Goal: Complete application form

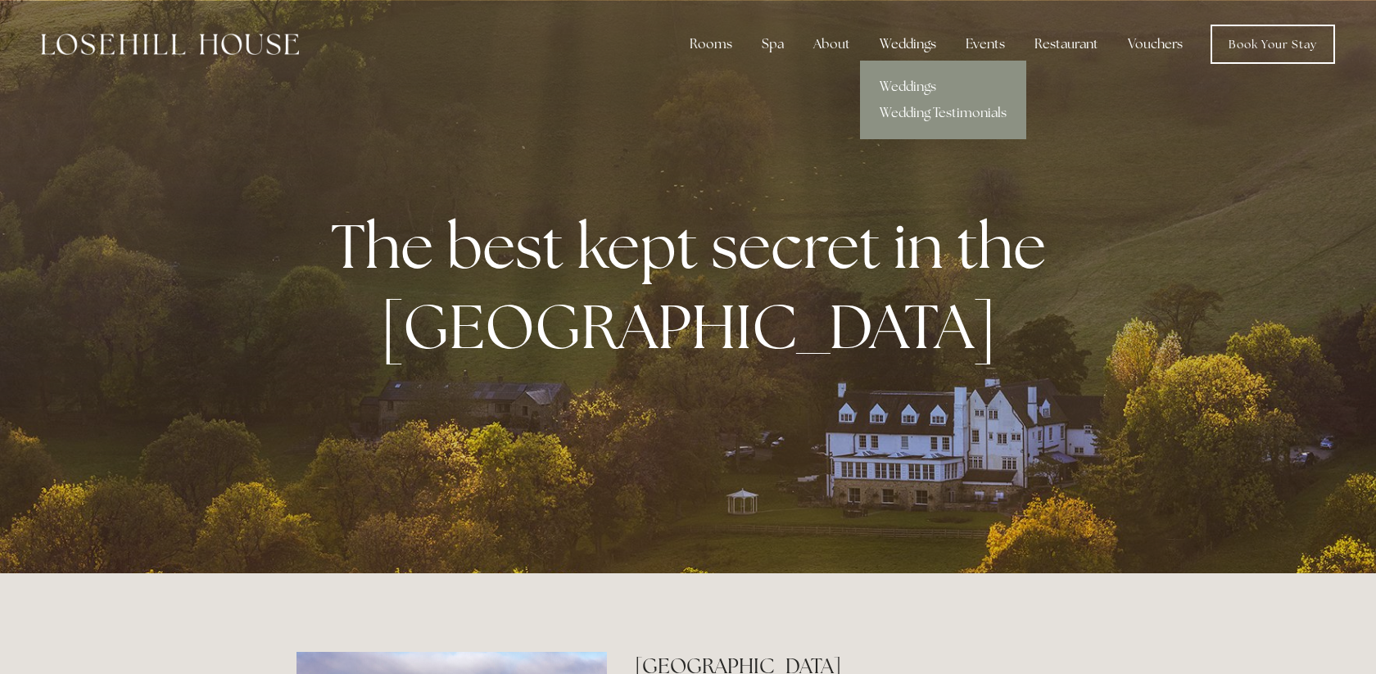
click at [928, 45] on div "Weddings" at bounding box center [907, 44] width 83 height 33
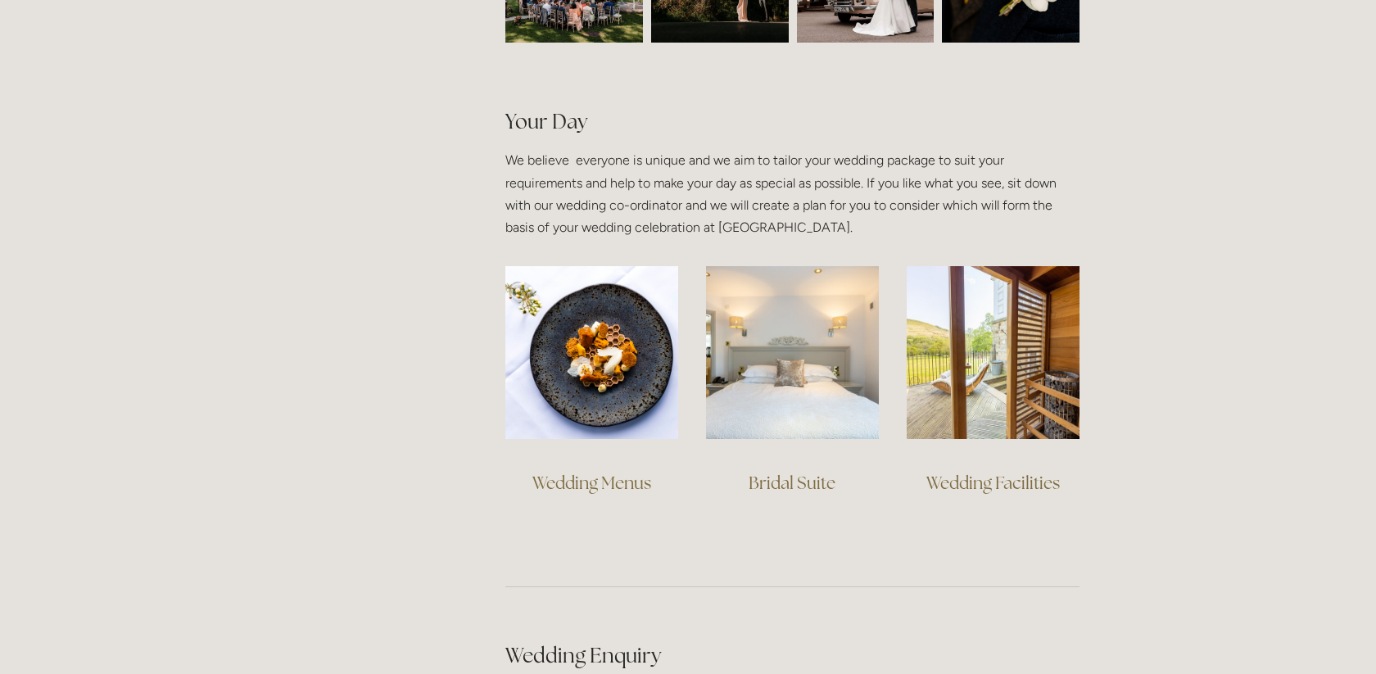
scroll to position [1077, 0]
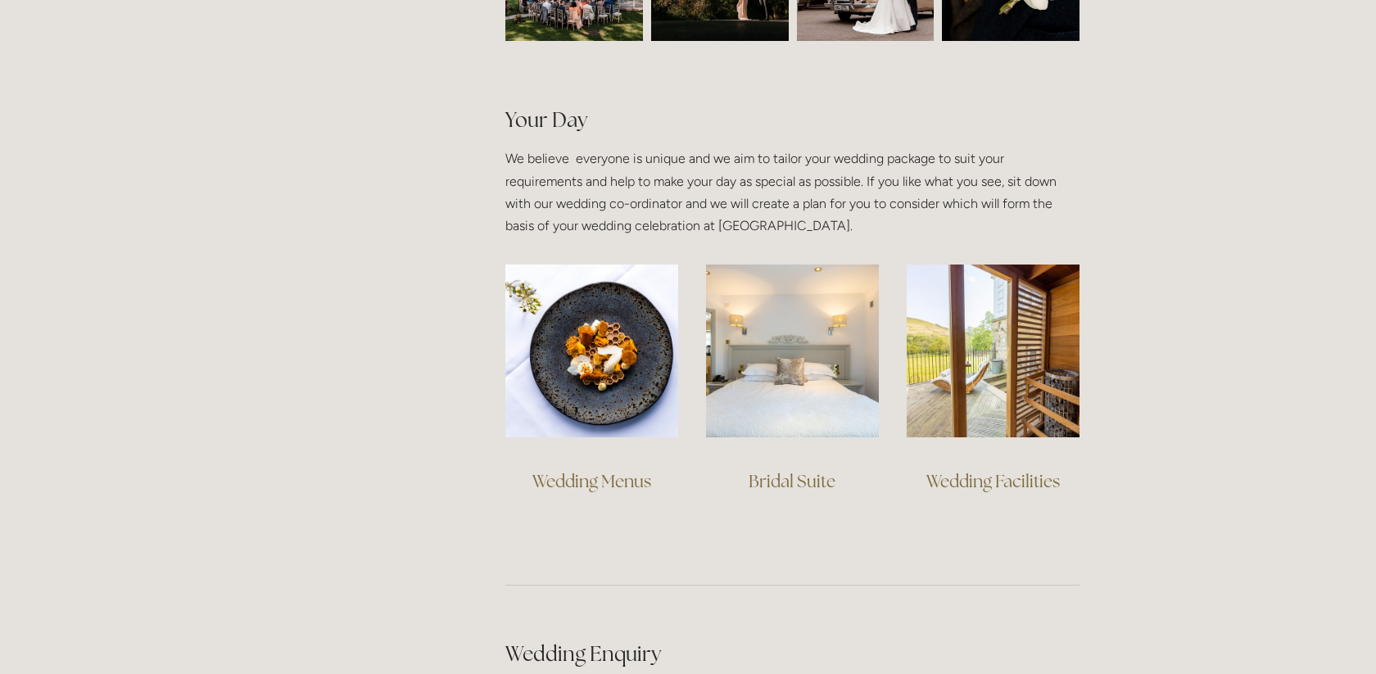
click at [948, 478] on link "Wedding Facilities" at bounding box center [992, 481] width 133 height 22
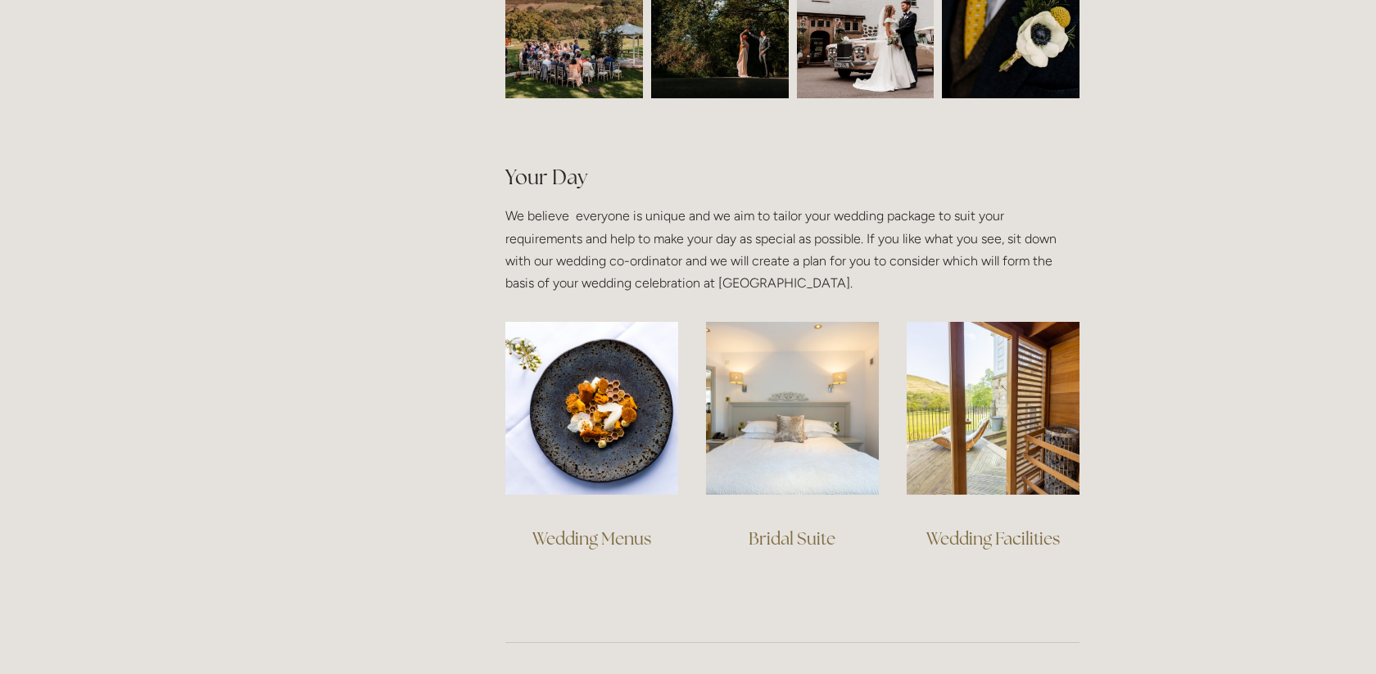
scroll to position [960, 0]
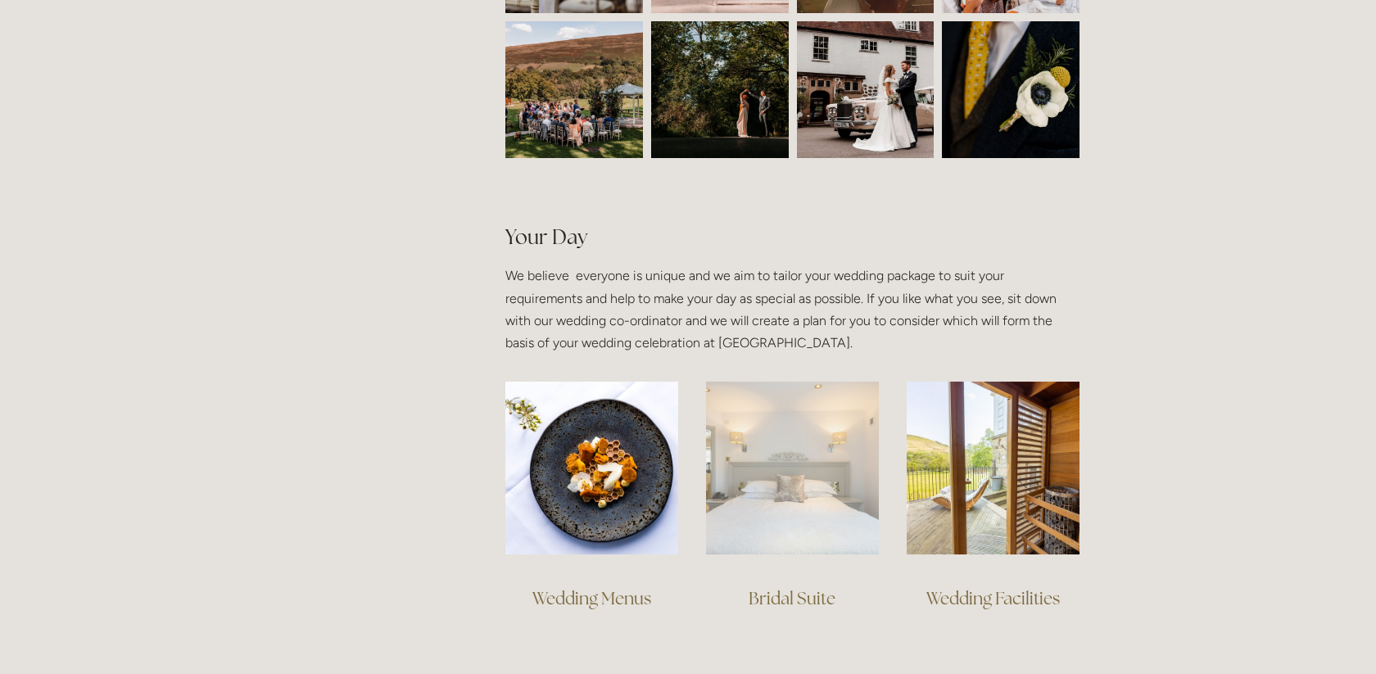
click at [815, 529] on img at bounding box center [792, 468] width 173 height 173
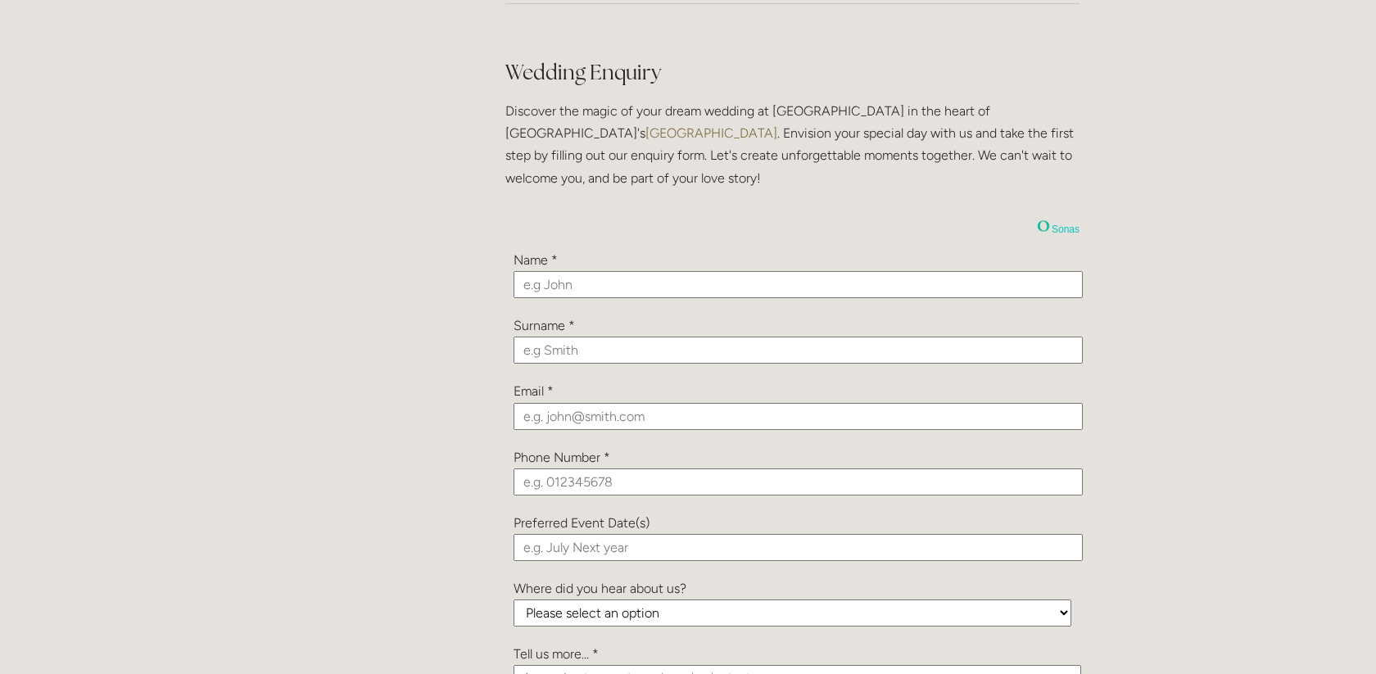
scroll to position [1657, 0]
click at [606, 284] on input "text" at bounding box center [797, 286] width 569 height 27
click at [643, 280] on input "text" at bounding box center [797, 286] width 569 height 27
type input "Rhian"
type input "Cosford"
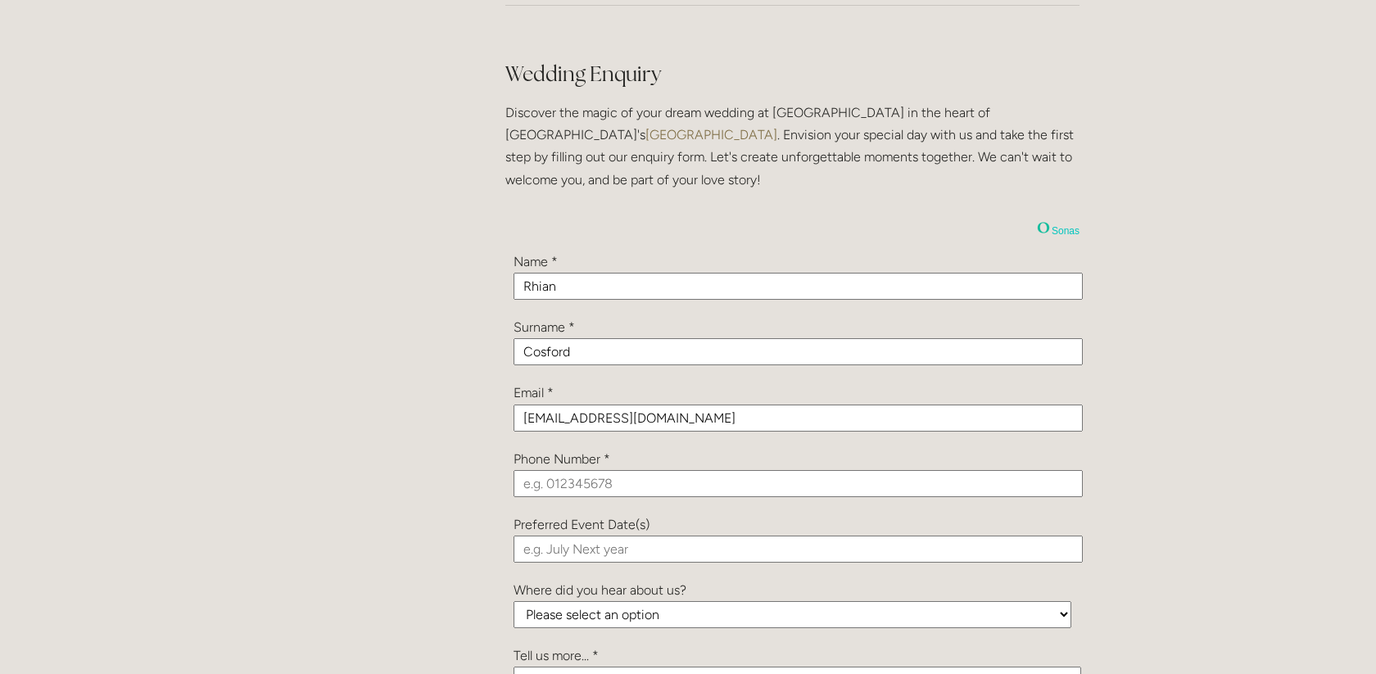
type input "[EMAIL_ADDRESS][DOMAIN_NAME]"
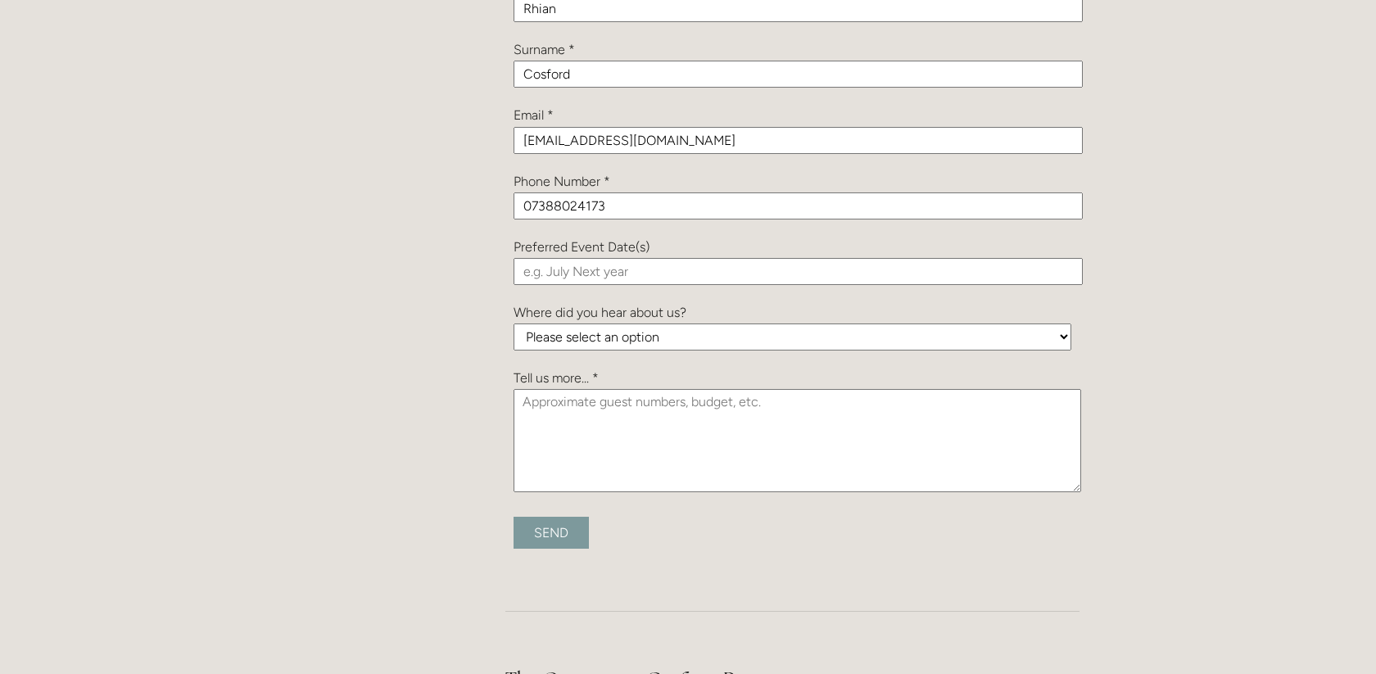
scroll to position [1939, 0]
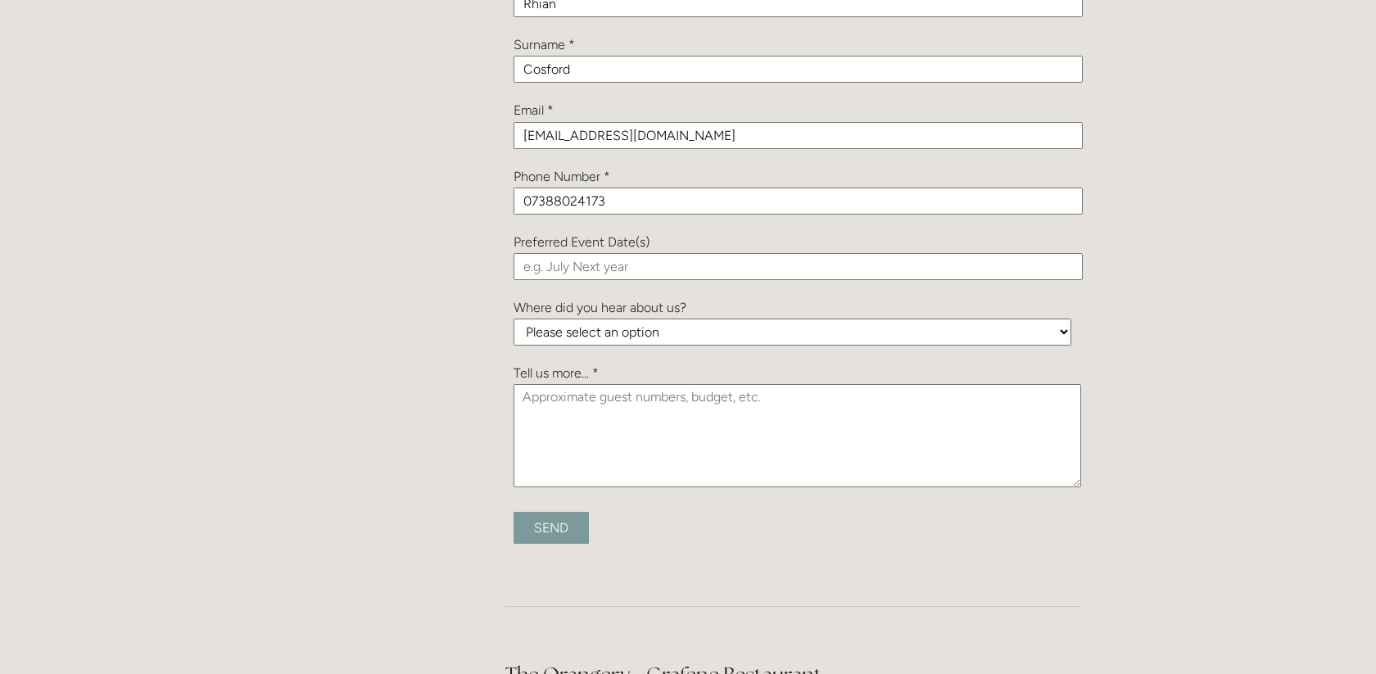
type input "07388024173"
click at [716, 272] on input "text" at bounding box center [797, 266] width 569 height 27
type input "[DATE]"
click at [513, 512] on input "Send" at bounding box center [550, 528] width 75 height 32
click at [701, 340] on select "Please select an option Been a Guest at the Venue Bridebook Guides for Brides H…" at bounding box center [792, 332] width 558 height 27
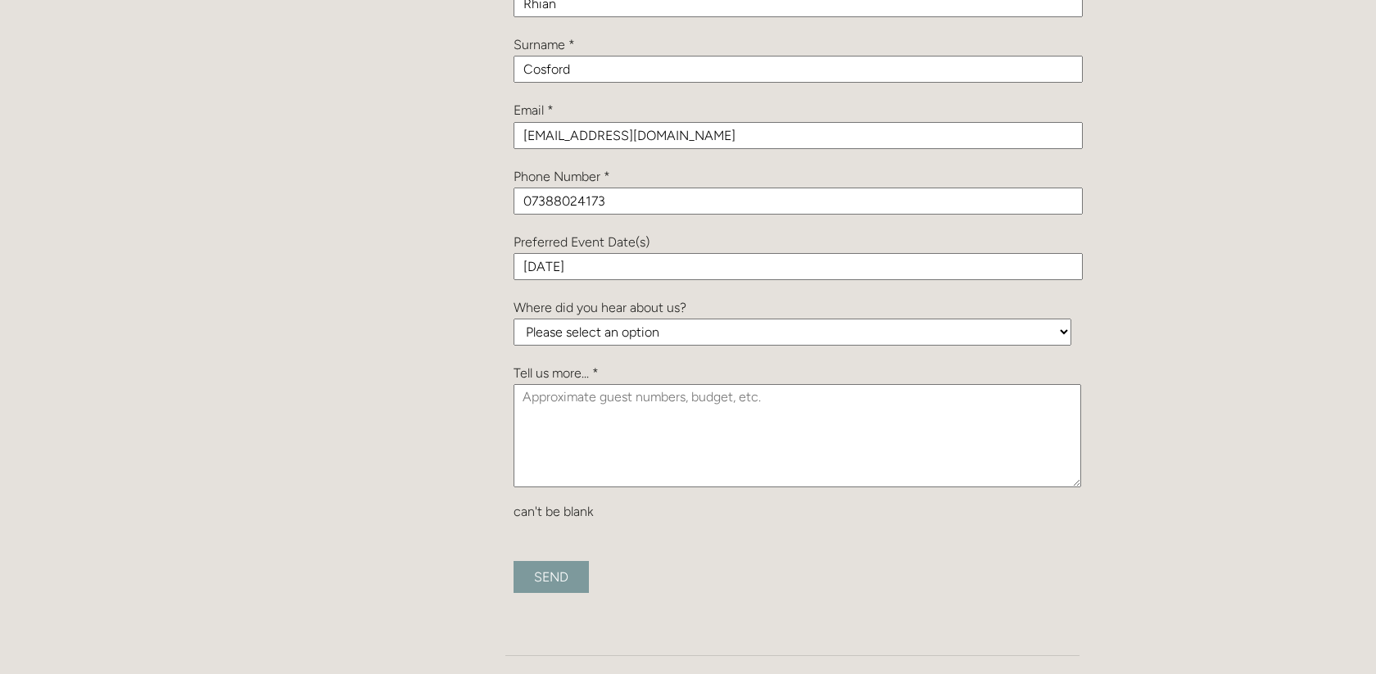
select select "sKfRqMQZC6RdeDTNb"
click at [513, 319] on select "Please select an option Been a Guest at the Venue Bridebook Guides for Brides H…" at bounding box center [792, 332] width 558 height 27
click at [668, 403] on textarea at bounding box center [797, 435] width 568 height 103
type textarea "t"
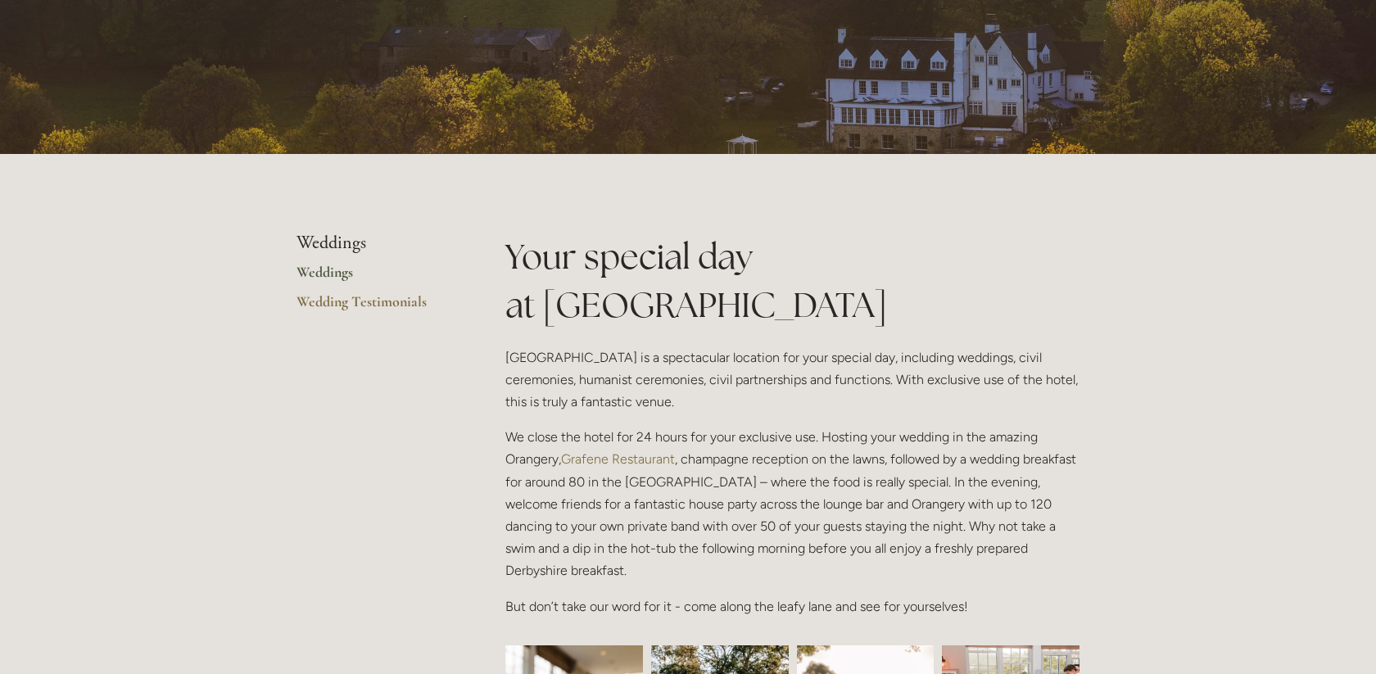
scroll to position [0, 0]
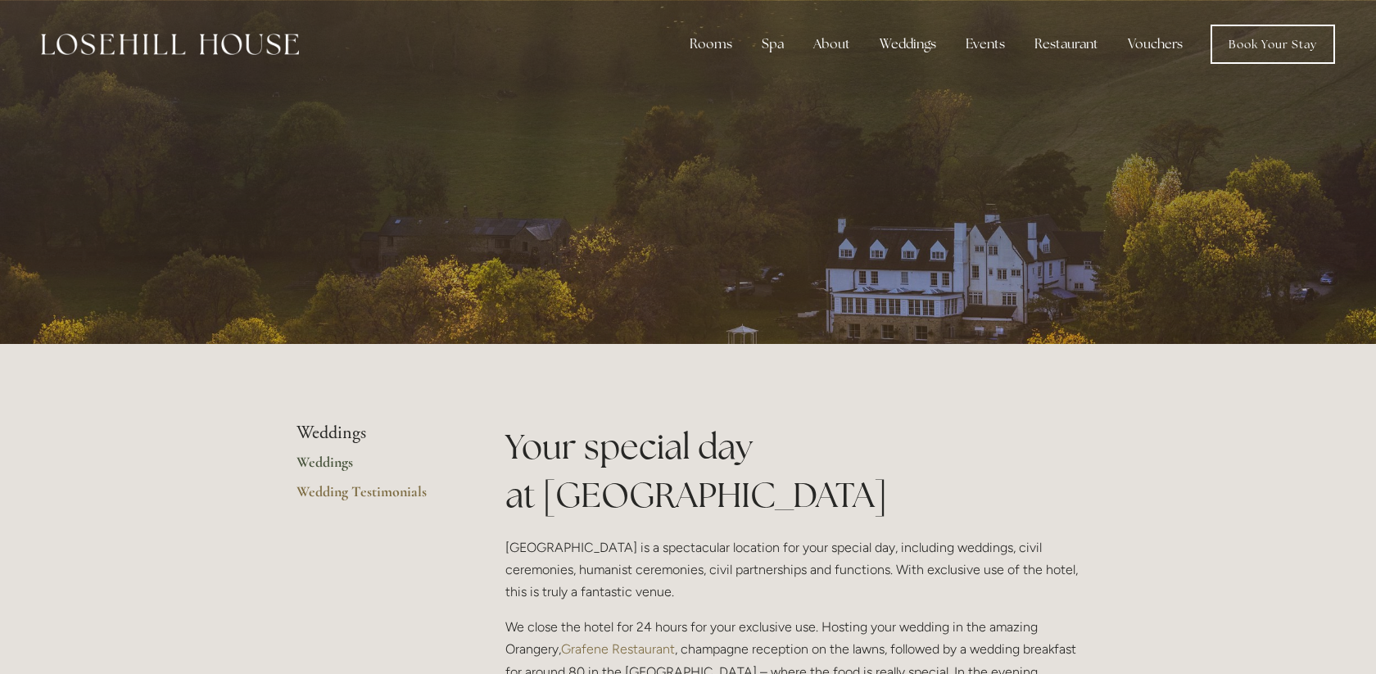
type textarea "50 guests, £10-15k budget"
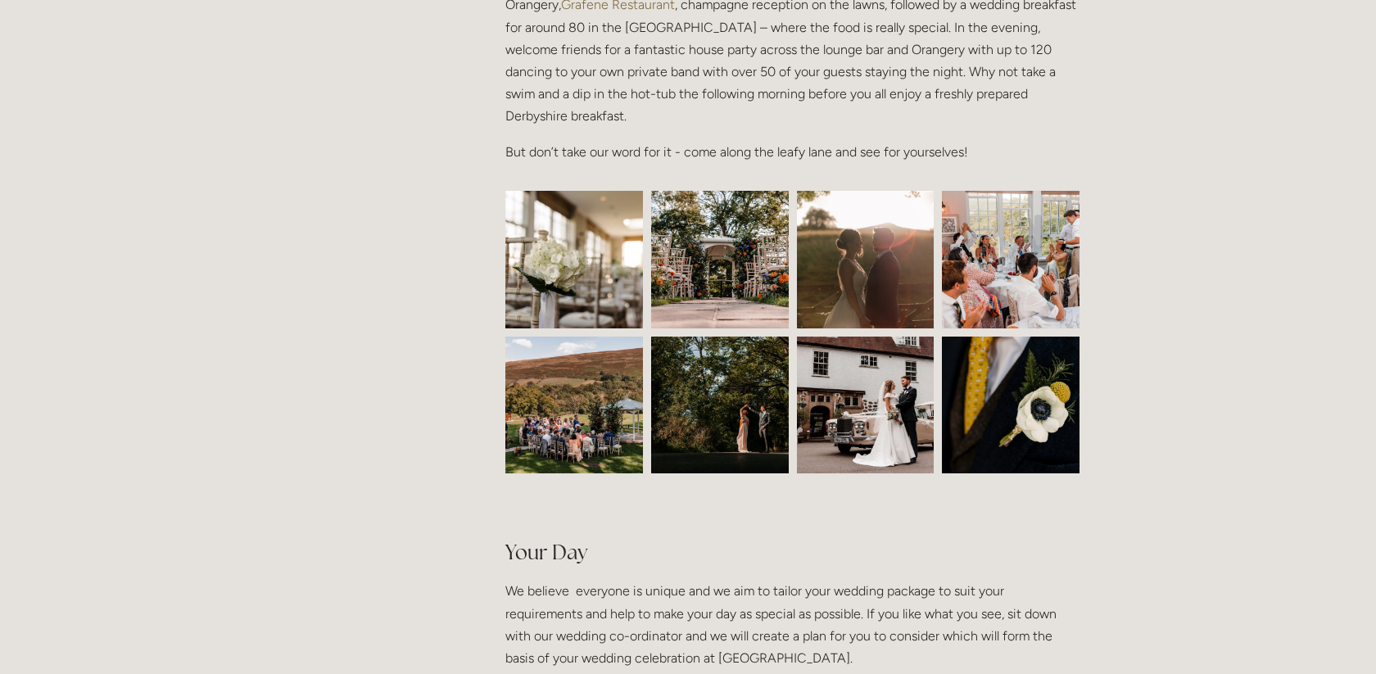
scroll to position [646, 0]
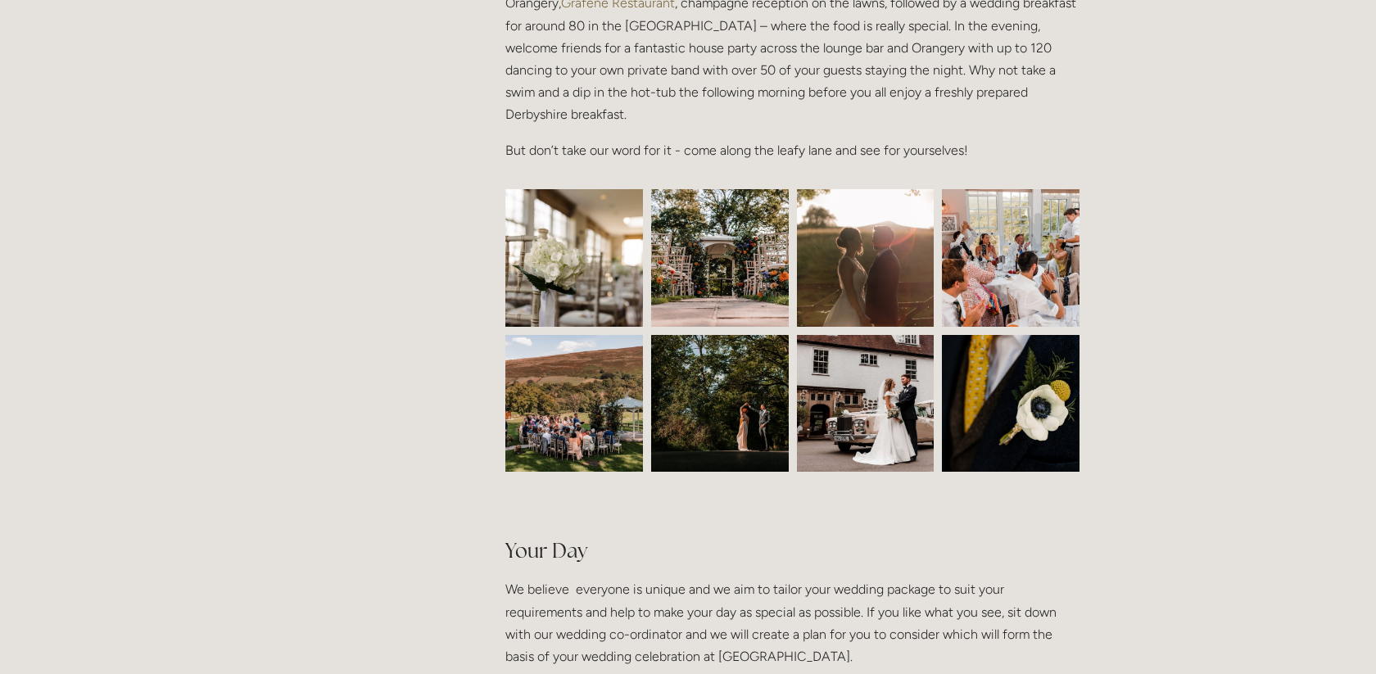
click at [863, 406] on img at bounding box center [865, 404] width 206 height 138
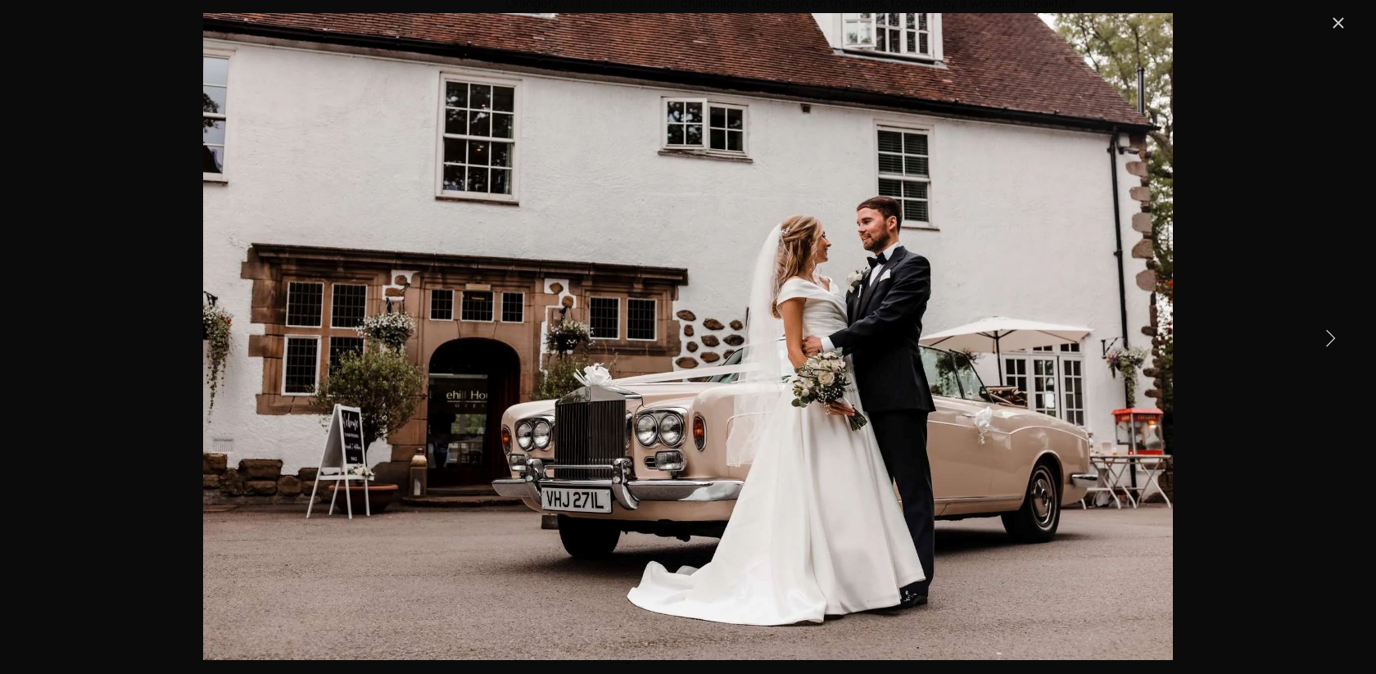
click at [1328, 345] on link "Next Item" at bounding box center [1330, 337] width 36 height 36
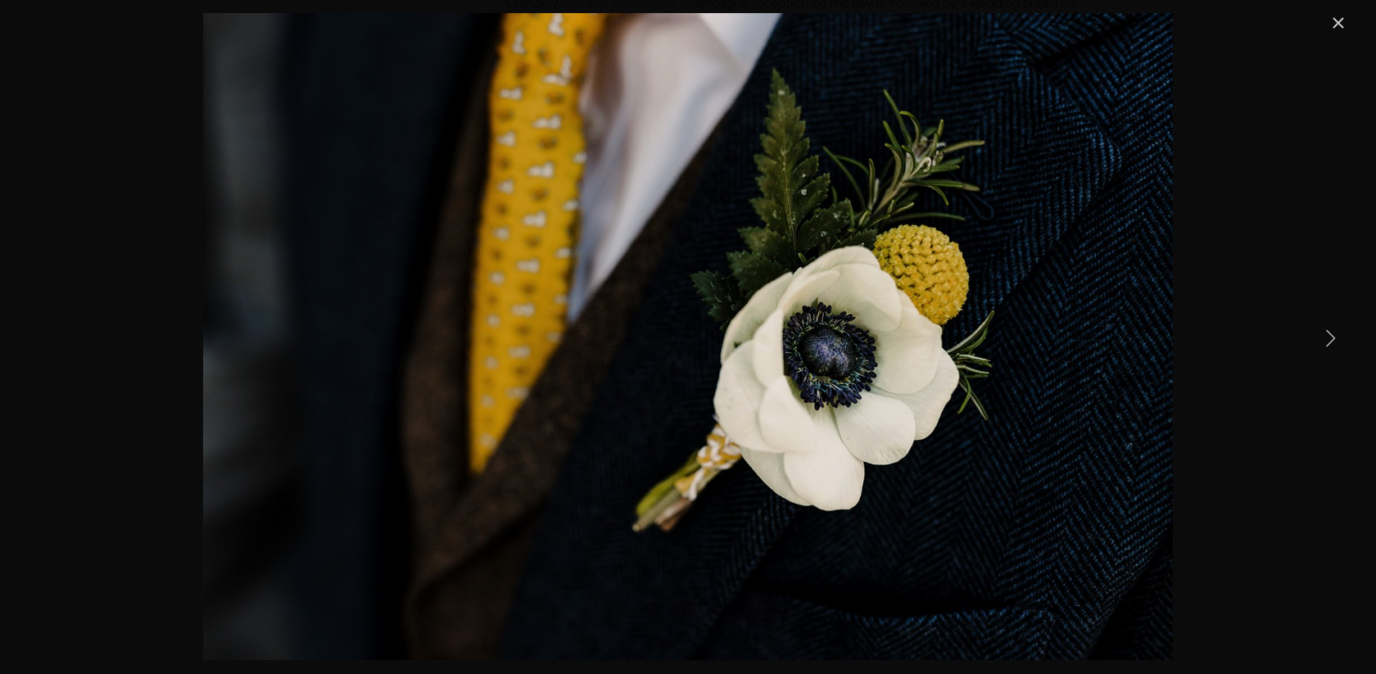
click at [1328, 345] on link "Next Item" at bounding box center [1330, 337] width 36 height 36
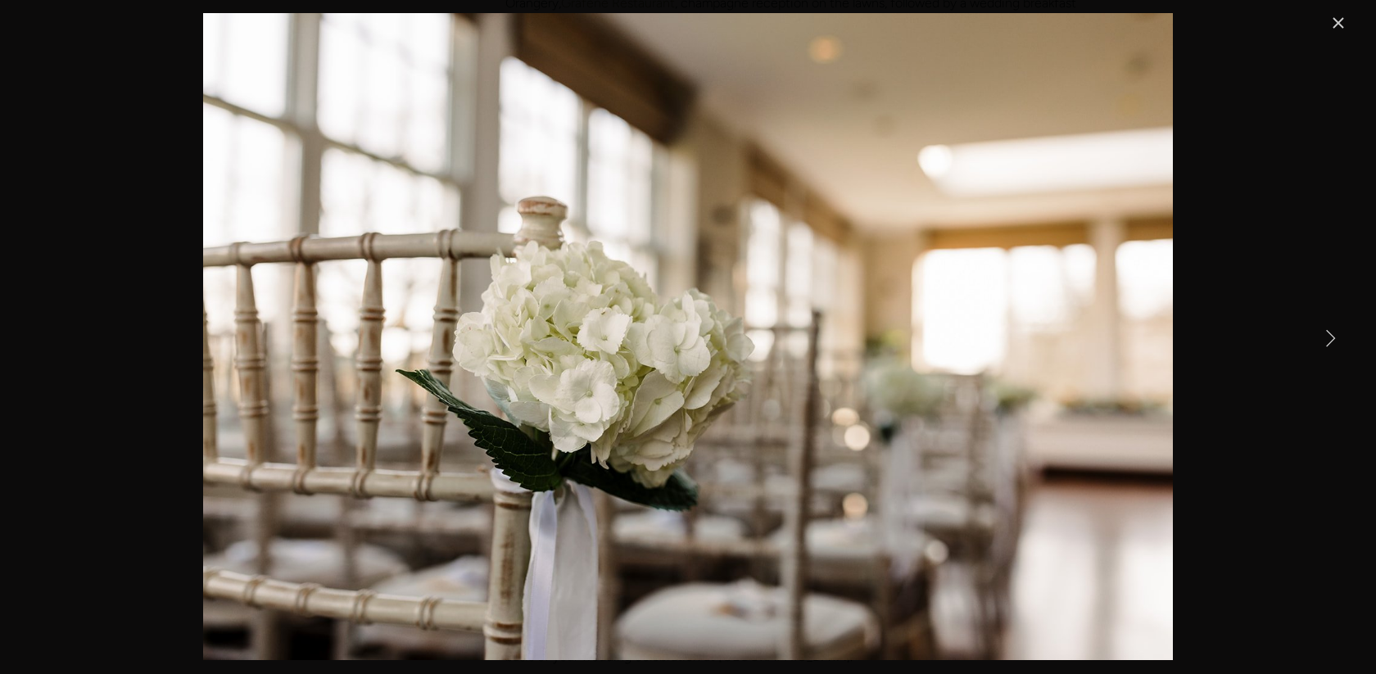
click at [1328, 345] on link "Next Item" at bounding box center [1330, 337] width 36 height 36
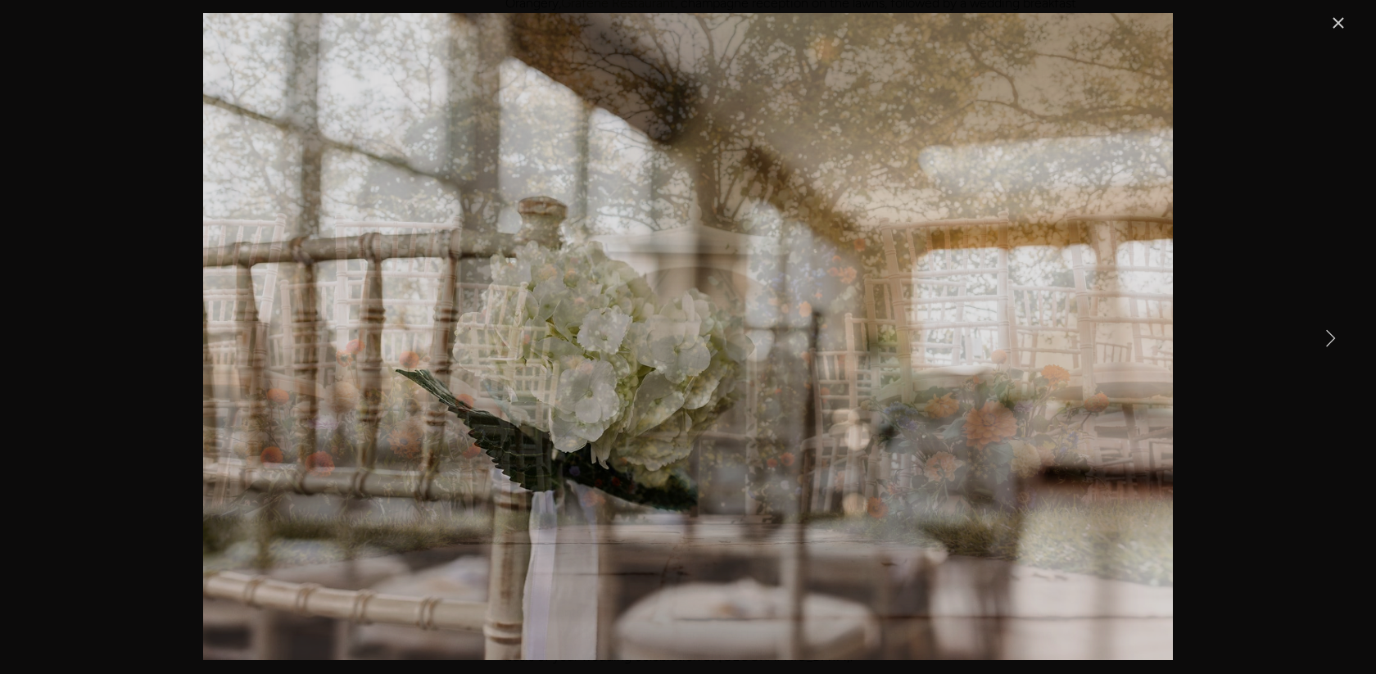
click at [1328, 345] on link "Next Item" at bounding box center [1330, 337] width 36 height 36
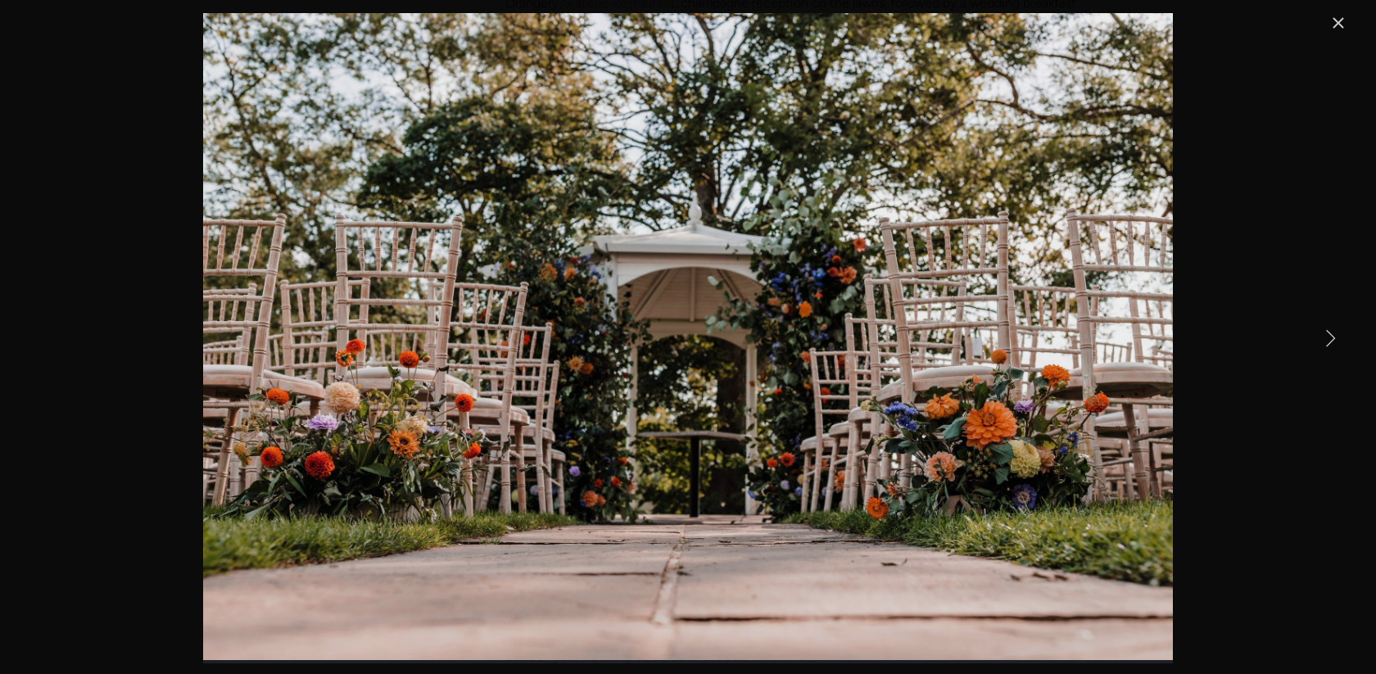
click at [1328, 345] on link "Next Item" at bounding box center [1330, 337] width 36 height 36
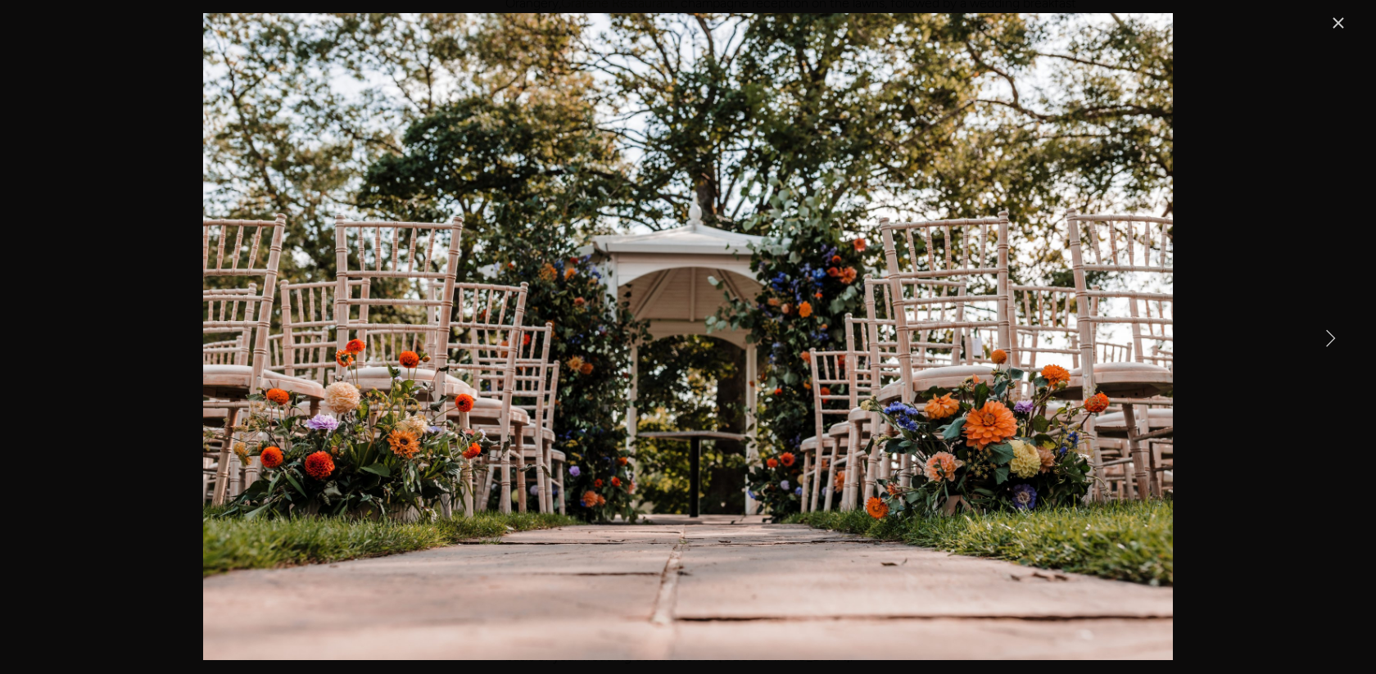
click at [1328, 345] on link "Next Item" at bounding box center [1330, 337] width 36 height 36
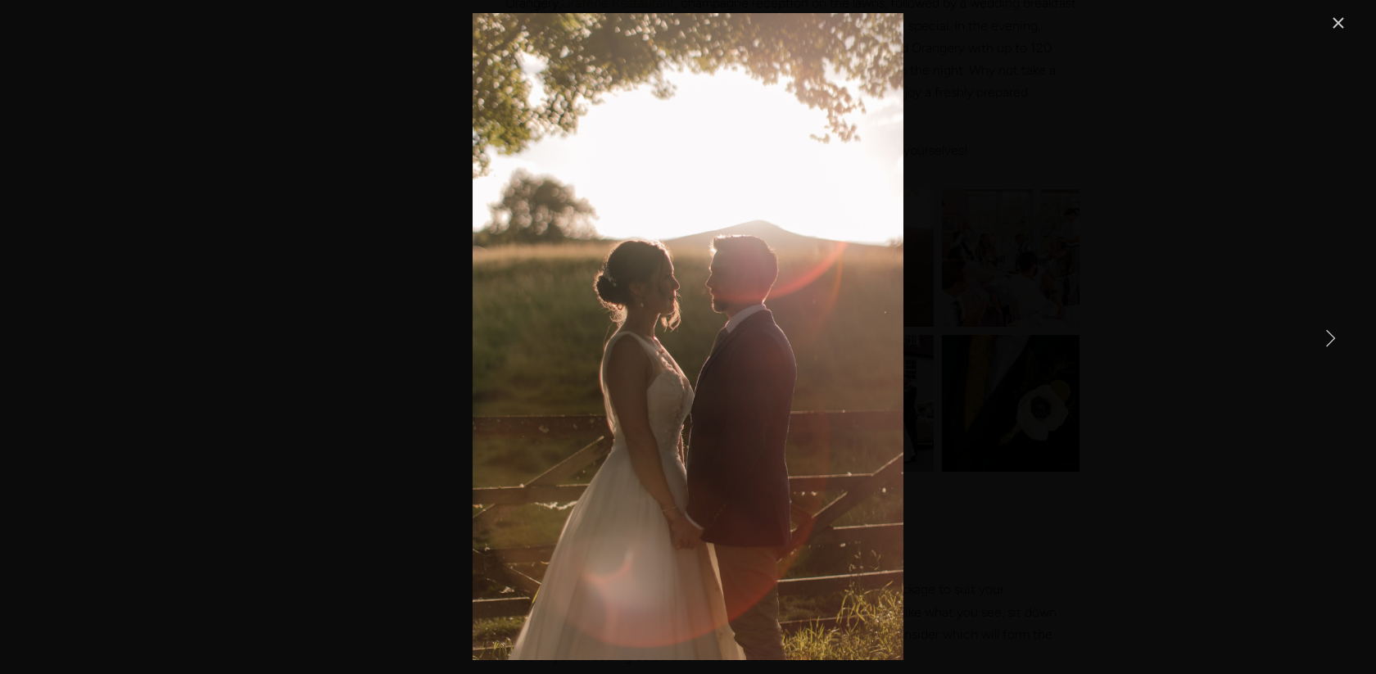
click at [1328, 345] on link "Next Item" at bounding box center [1330, 337] width 36 height 36
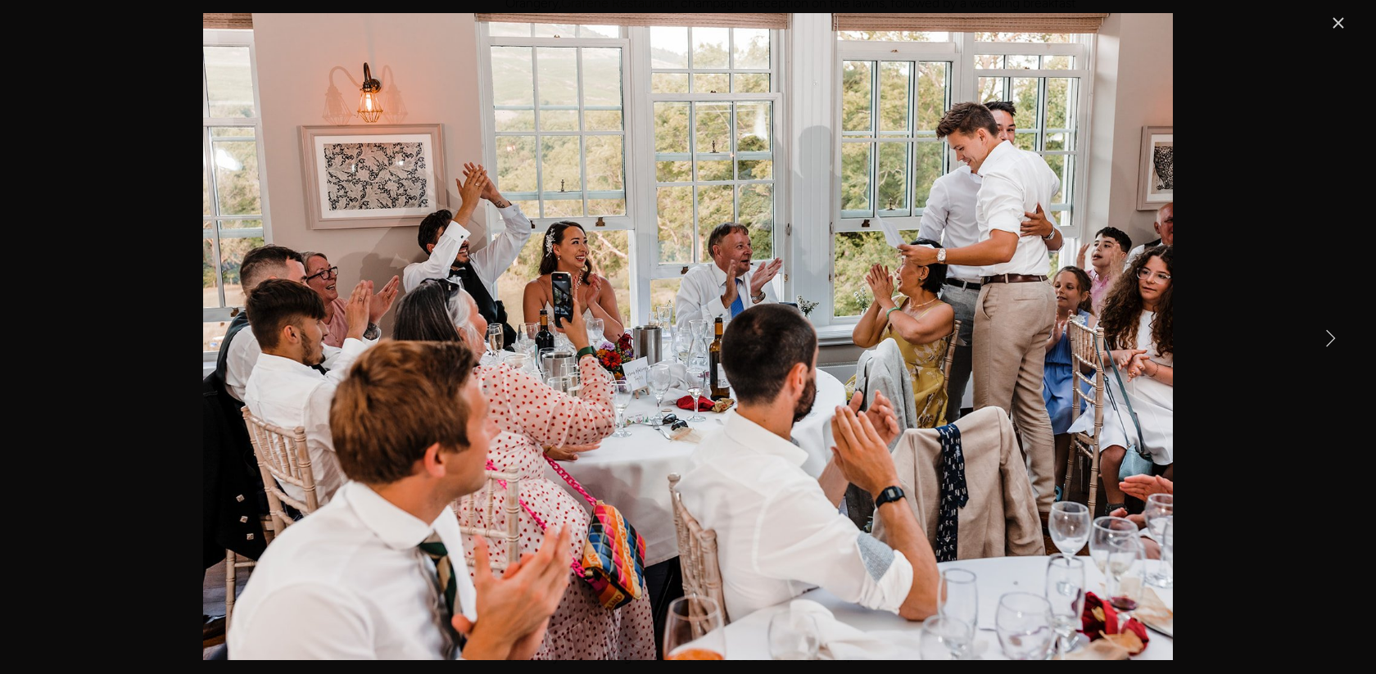
click at [1328, 345] on link "Next Item" at bounding box center [1330, 337] width 36 height 36
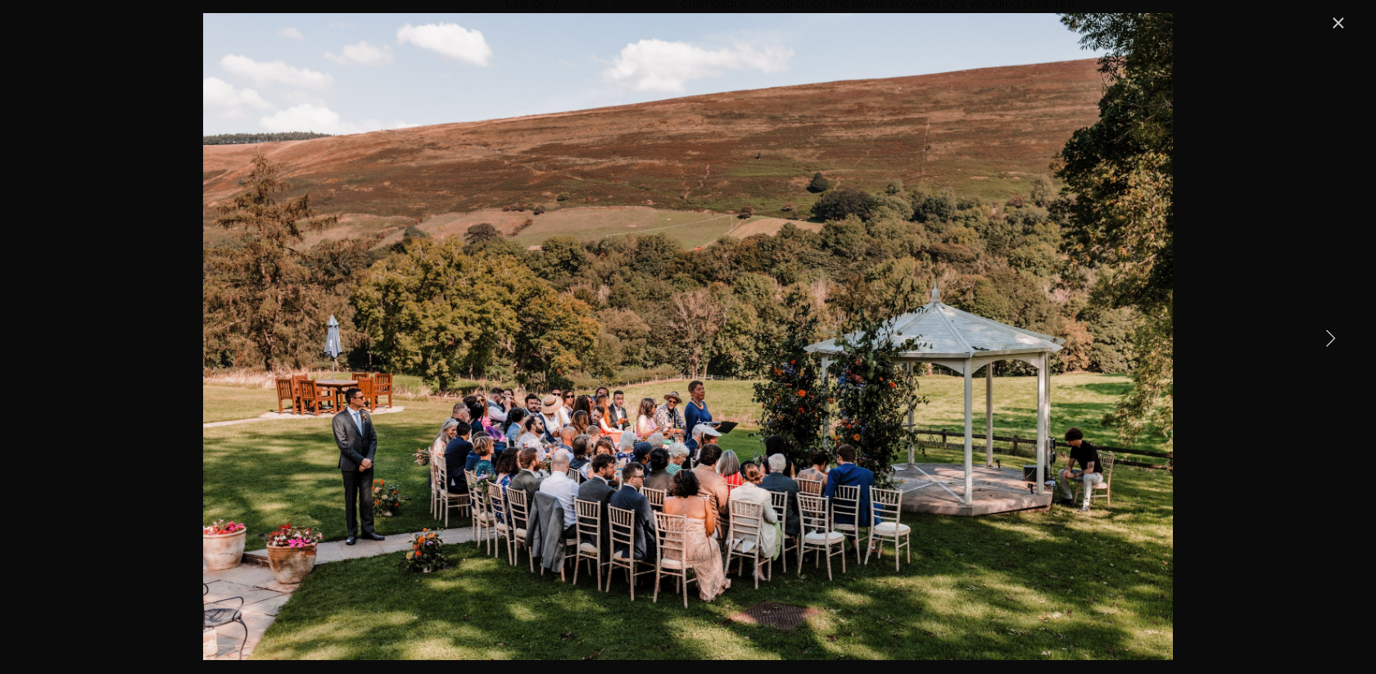
click at [1328, 345] on link "Next Item" at bounding box center [1330, 337] width 36 height 36
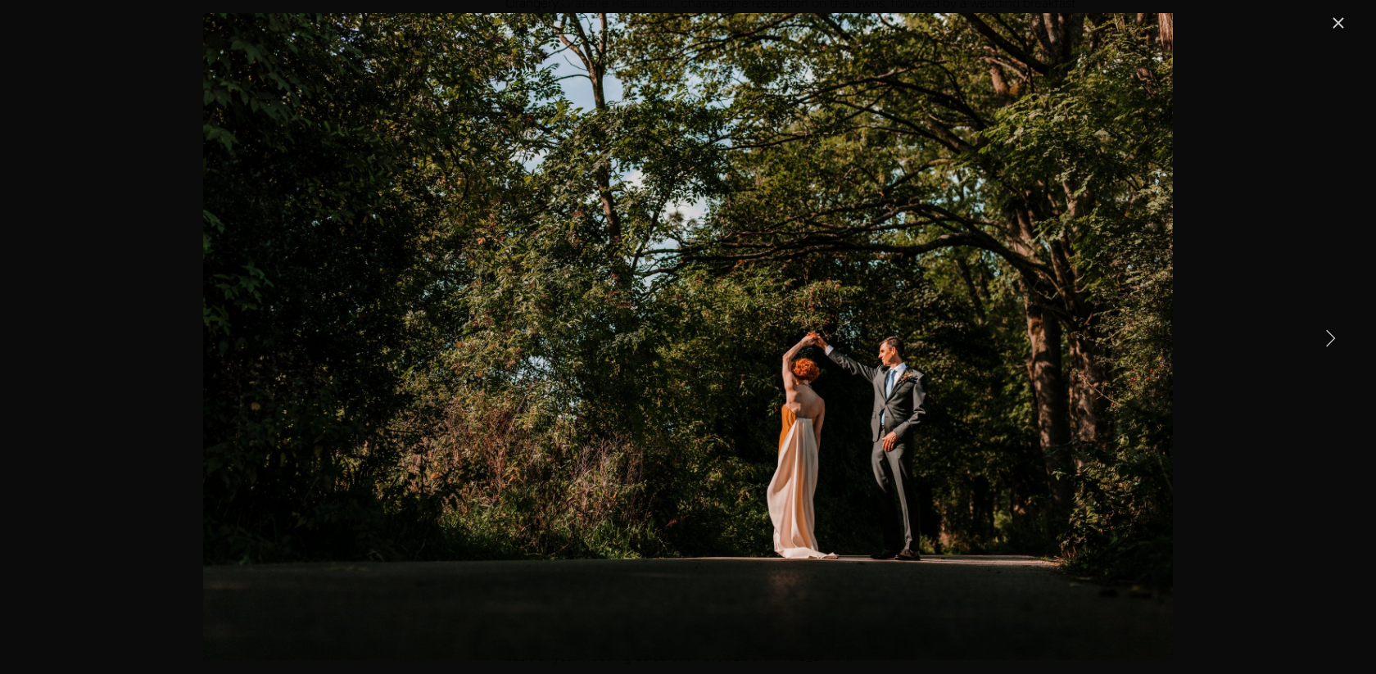
click at [1328, 345] on link "Next Item" at bounding box center [1330, 337] width 36 height 36
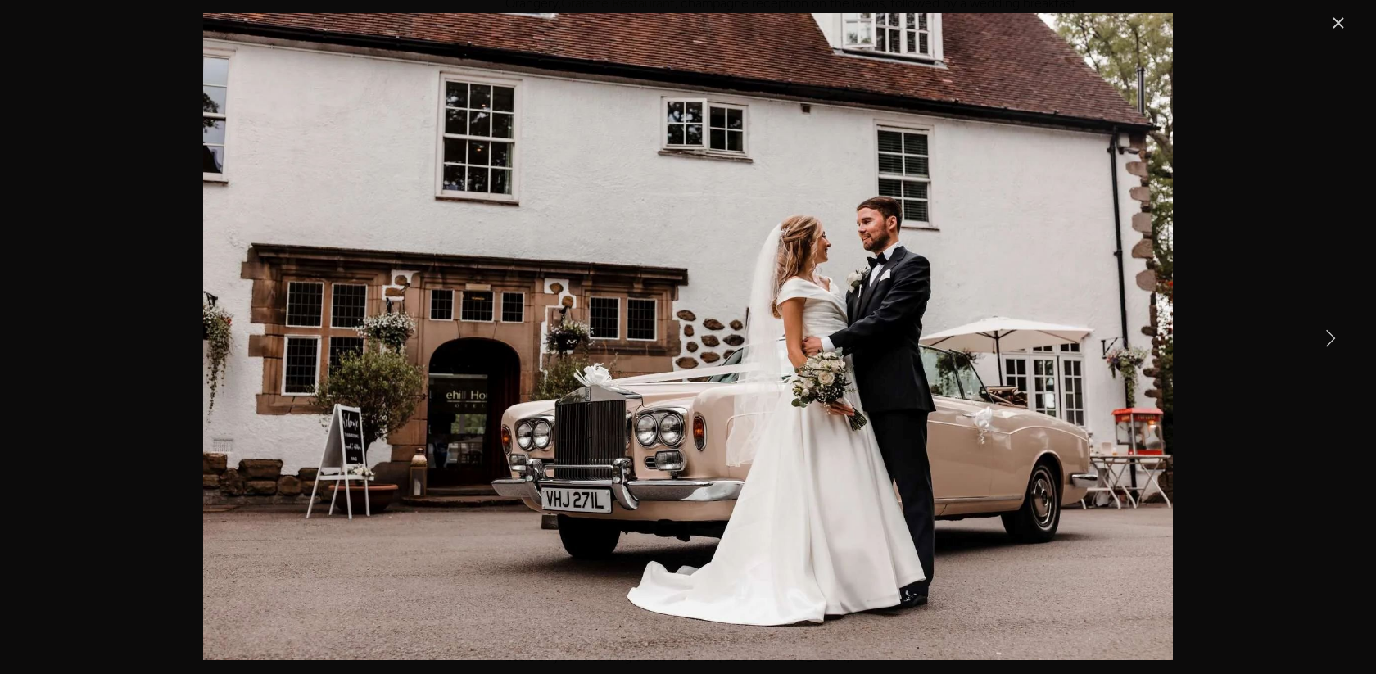
click at [1328, 345] on link "Next Item" at bounding box center [1330, 337] width 36 height 36
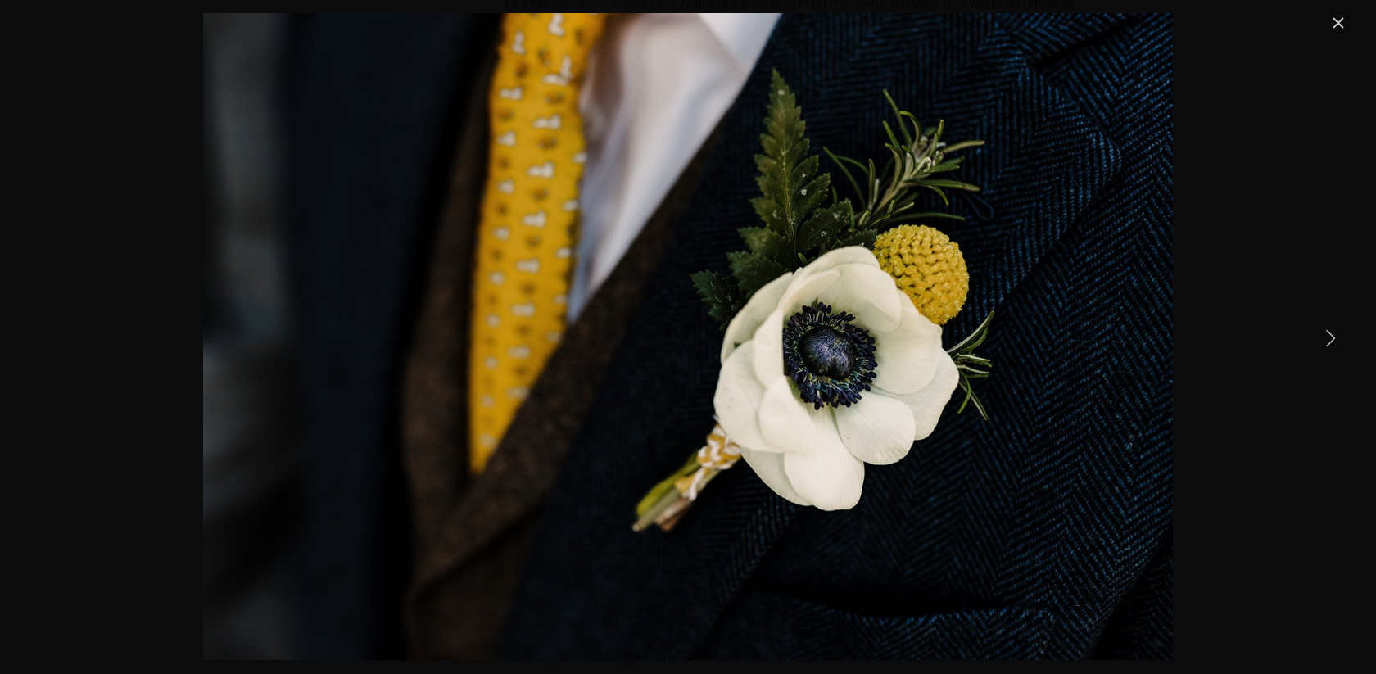
click at [1340, 25] on link "Close" at bounding box center [1338, 23] width 20 height 20
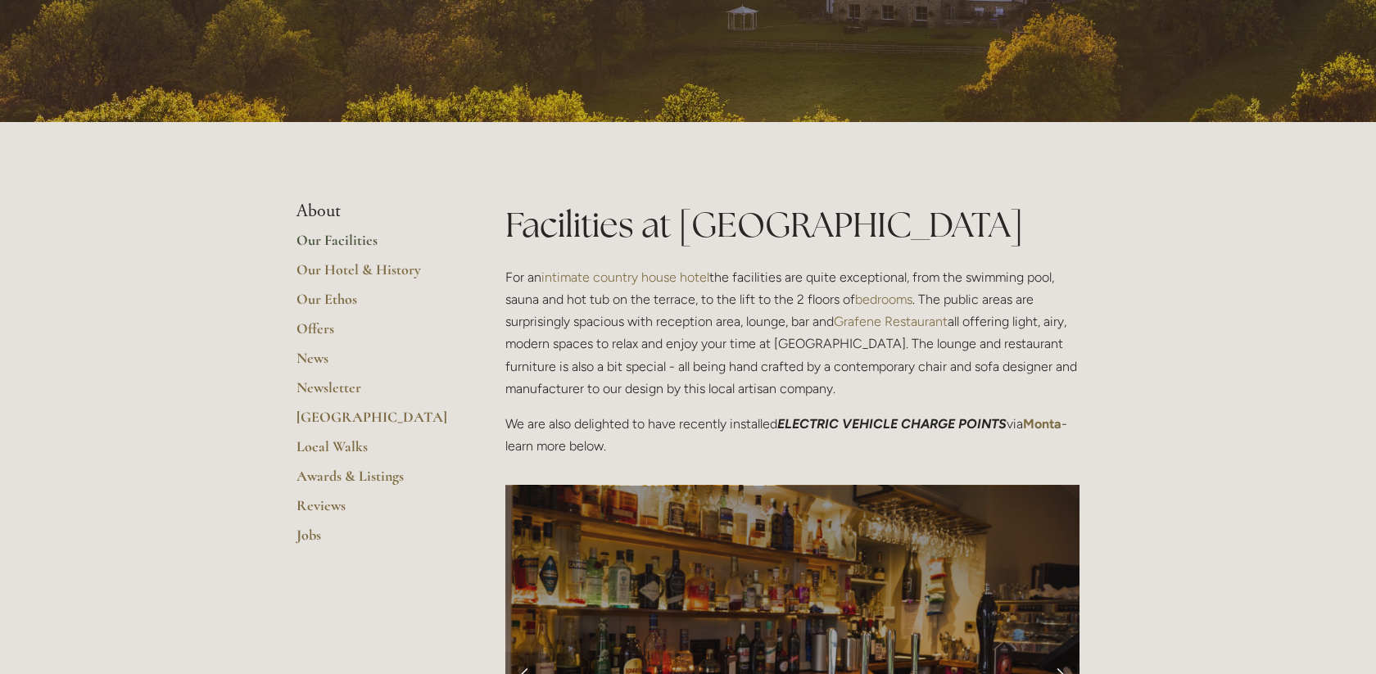
scroll to position [220, 0]
